Goal: Transaction & Acquisition: Subscribe to service/newsletter

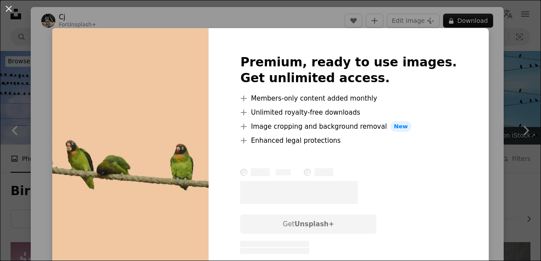
scroll to position [912, 0]
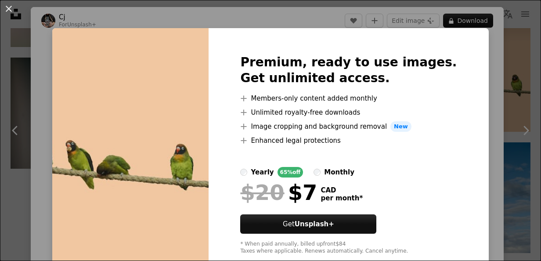
click at [486, 72] on div "An X shape Premium, ready to use images. Get unlimited access. A plus sign Memb…" at bounding box center [270, 130] width 541 height 261
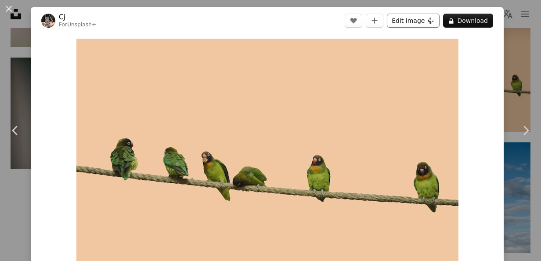
click at [411, 22] on button "Edit image Plus sign for Unsplash+" at bounding box center [413, 21] width 53 height 14
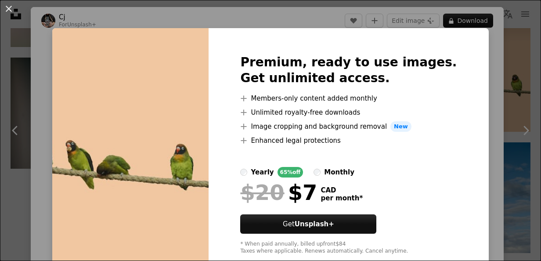
click at [492, 88] on div "An X shape Premium, ready to use images. Get unlimited access. A plus sign Memb…" at bounding box center [270, 130] width 541 height 261
